Goal: Information Seeking & Learning: Find specific fact

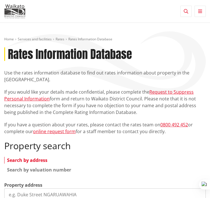
scroll to position [44, 0]
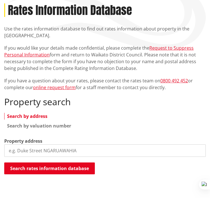
click at [56, 150] on input "search" at bounding box center [104, 150] width 201 height 12
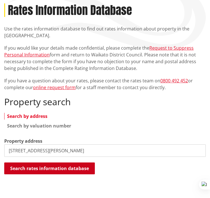
type input "38 smith ave"
click at [58, 165] on button "Search rates information database" at bounding box center [49, 168] width 91 height 12
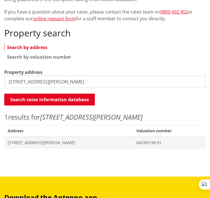
scroll to position [114, 0]
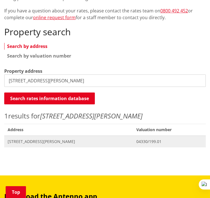
click at [136, 139] on span "04330/199.01" at bounding box center [169, 142] width 66 height 6
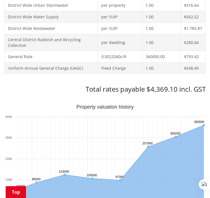
scroll to position [298, 0]
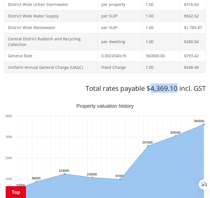
drag, startPoint x: 150, startPoint y: 87, endPoint x: 176, endPoint y: 88, distance: 26.0
click at [176, 88] on h3 "Total rates payable $4,369.10 incl. GST" at bounding box center [104, 88] width 201 height 8
